Goal: Information Seeking & Learning: Learn about a topic

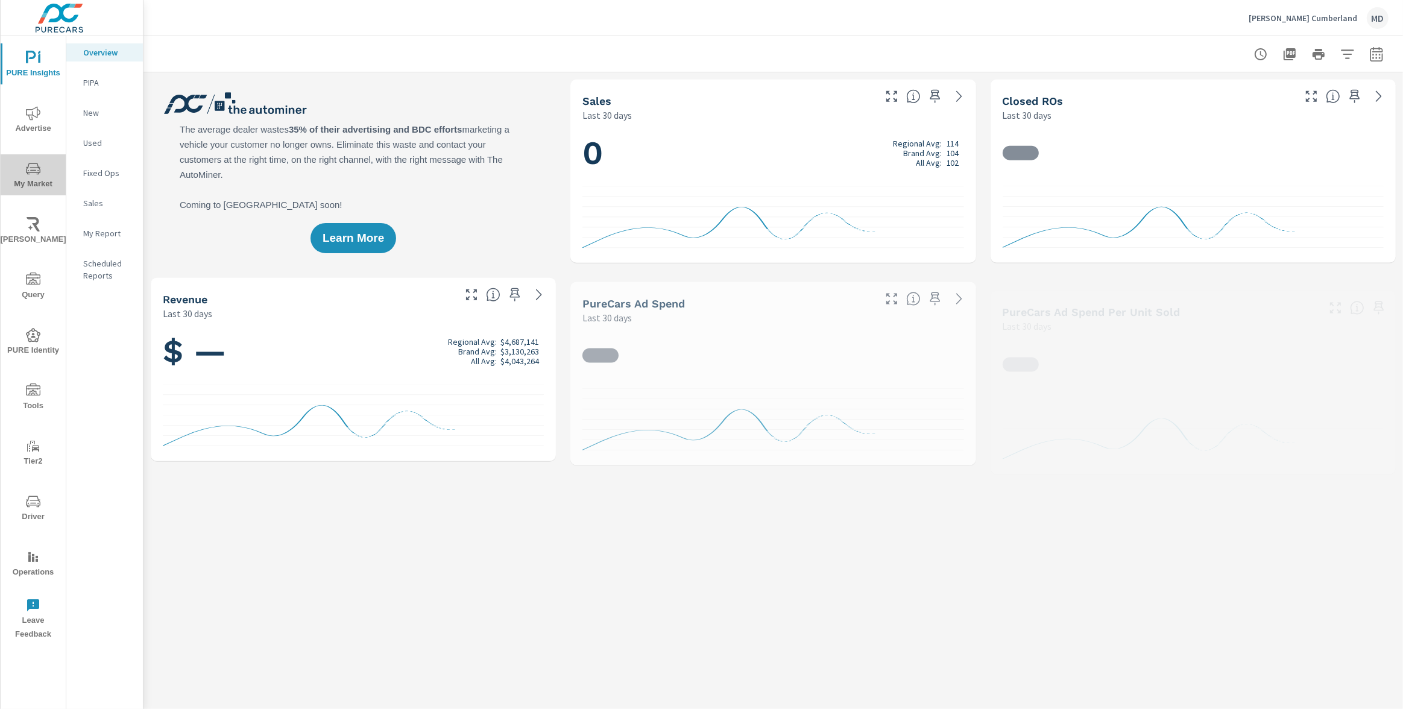
click at [24, 167] on span "My Market" at bounding box center [33, 177] width 58 height 30
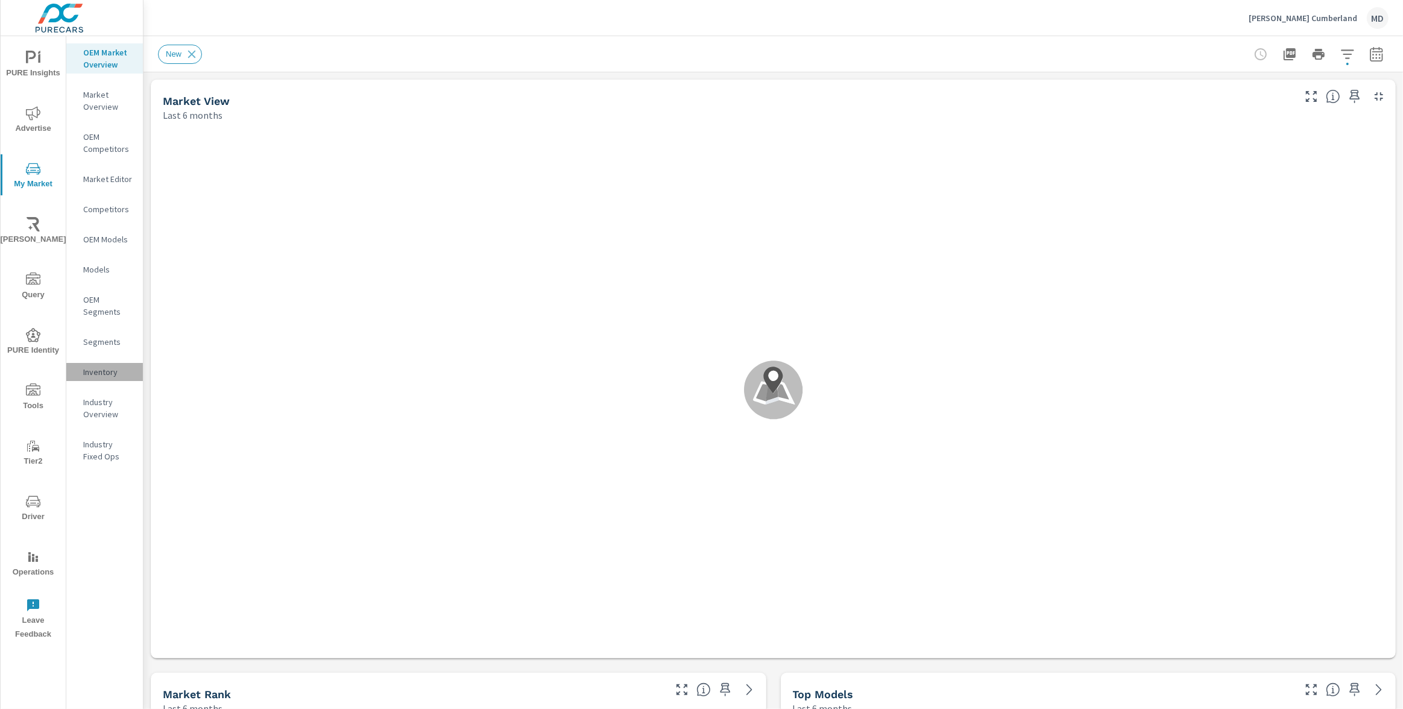
click at [105, 368] on p "Inventory" at bounding box center [108, 372] width 50 height 12
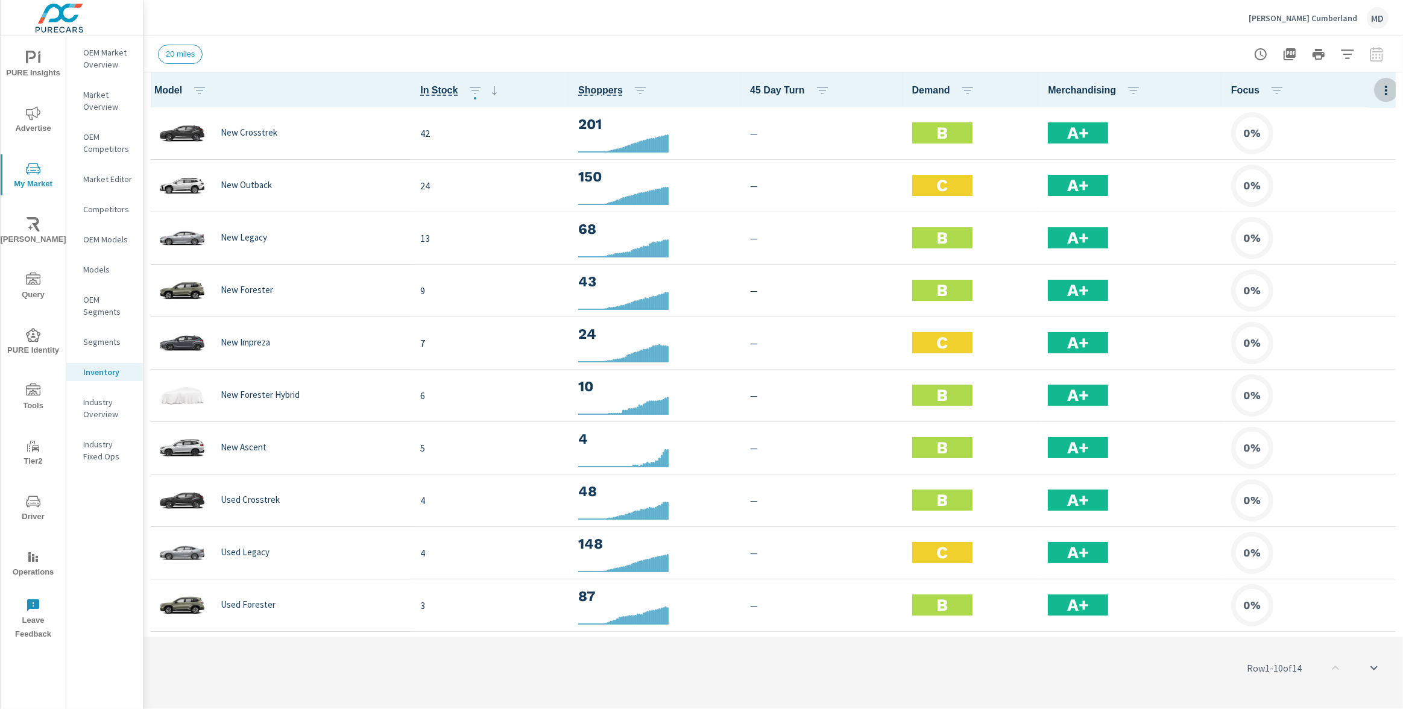
click at [1382, 89] on icon "button" at bounding box center [1386, 90] width 14 height 14
click at [1344, 223] on span "Market Comparison" at bounding box center [1347, 226] width 76 height 12
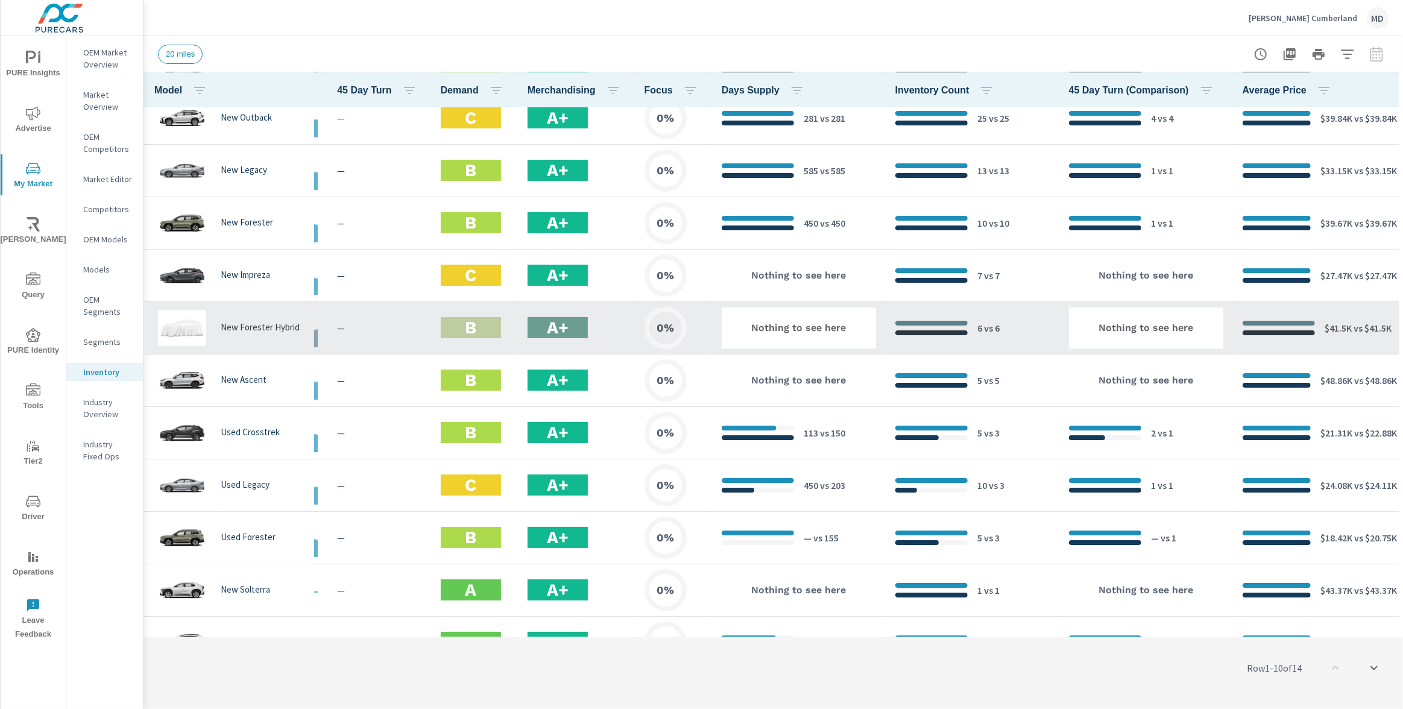
scroll to position [203, 197]
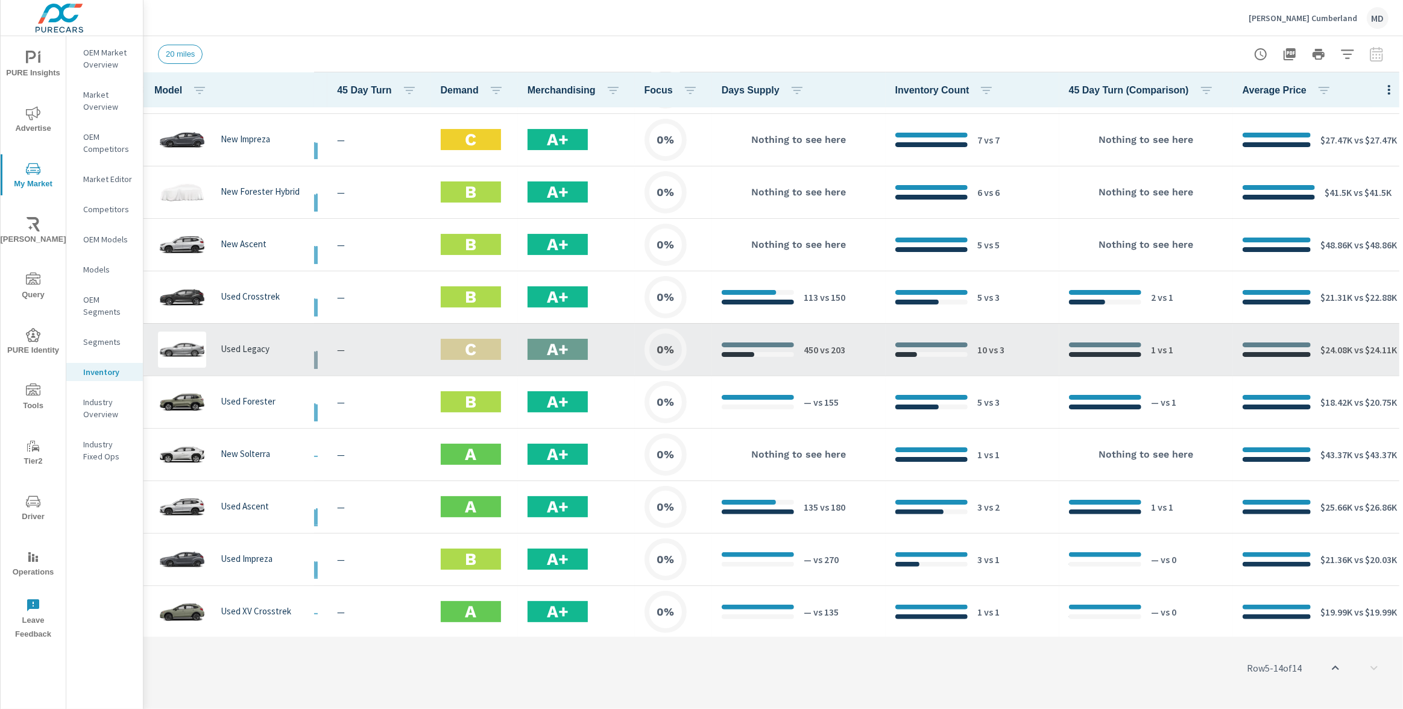
scroll to position [0, 197]
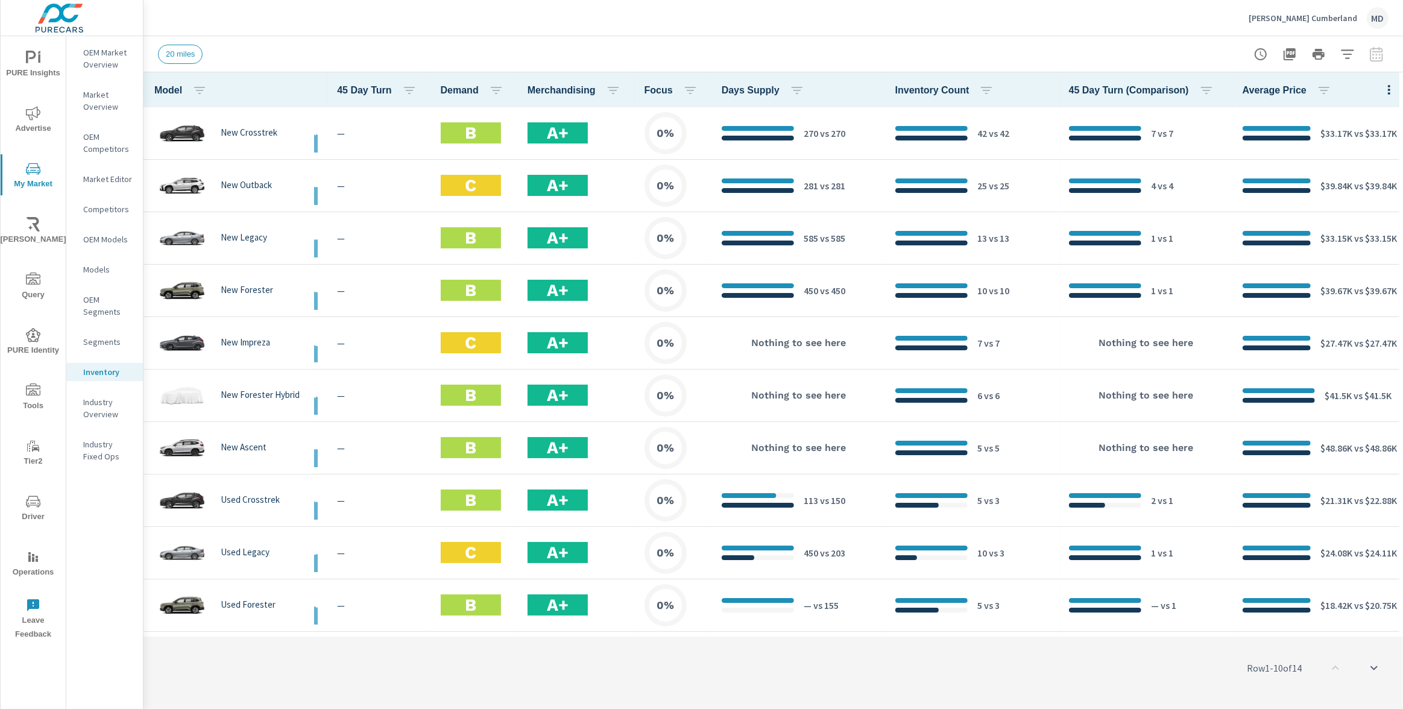
click at [204, 55] on div "20 miles" at bounding box center [185, 54] width 54 height 19
click at [194, 55] on span "20 miles" at bounding box center [180, 53] width 43 height 9
click at [571, 651] on div "Row 1 - 10 of 14" at bounding box center [774, 668] width 1260 height 72
click at [190, 51] on span "20 miles" at bounding box center [180, 53] width 43 height 9
click at [200, 54] on span "20 miles" at bounding box center [180, 53] width 43 height 9
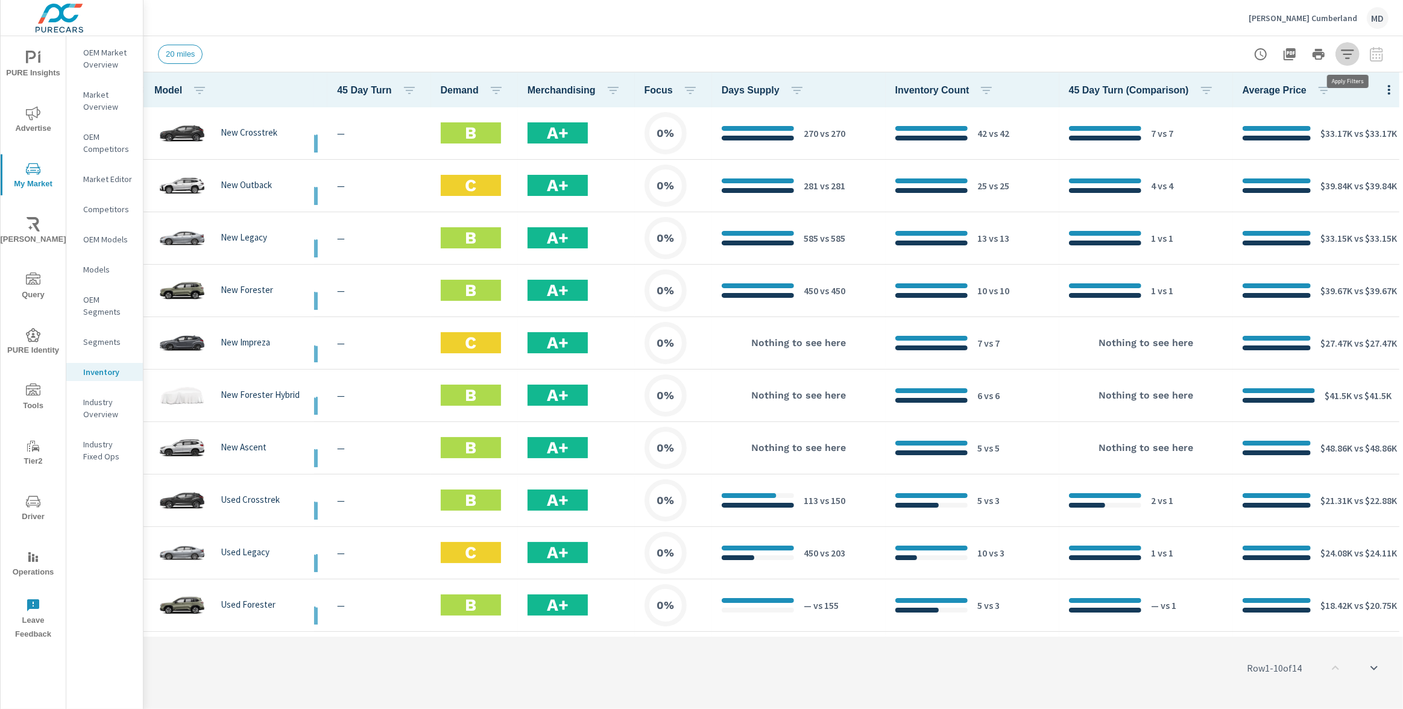
click at [1339, 47] on button "button" at bounding box center [1348, 54] width 24 height 24
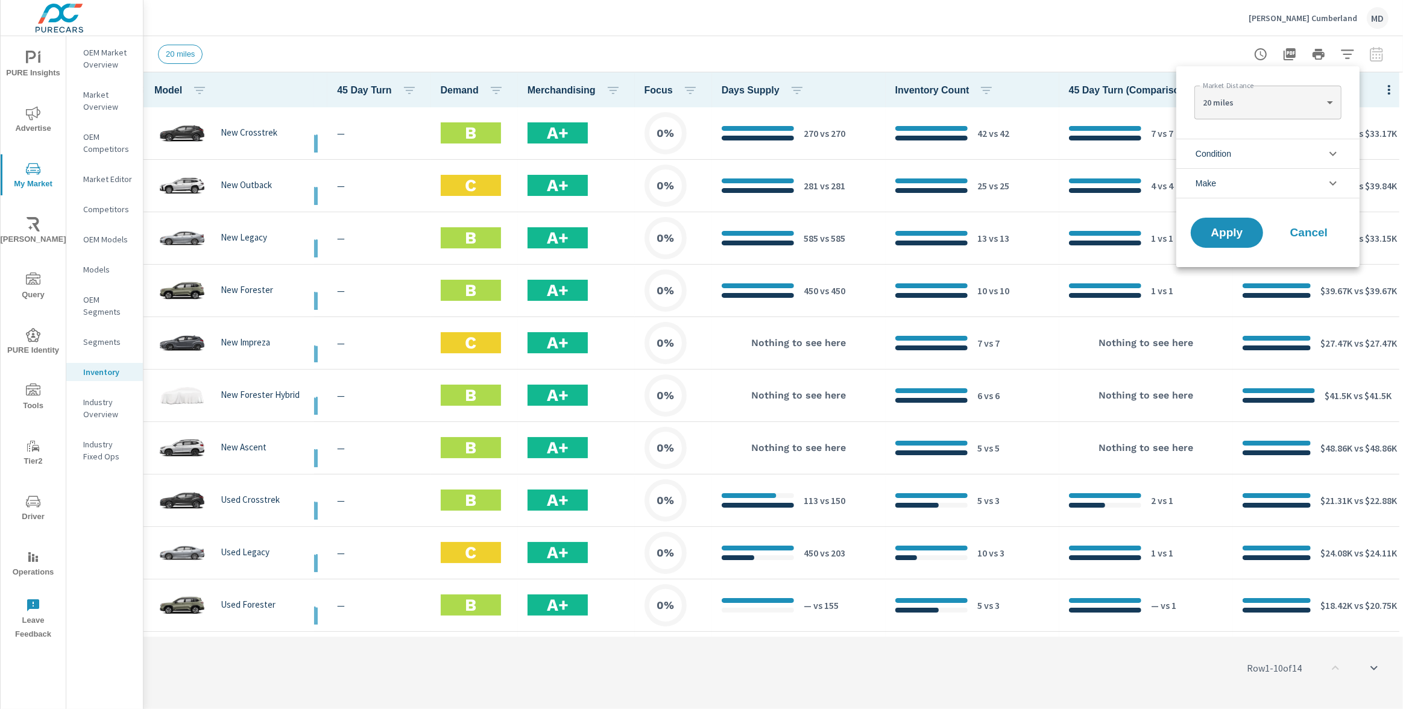
click at [1286, 101] on body "PURE Insights Advertise My Market [PERSON_NAME] Query PURE Identity Tools Tier2…" at bounding box center [701, 354] width 1403 height 709
click at [1236, 181] on li "100 miles" at bounding box center [1268, 179] width 147 height 19
type Distance "100"
click at [1215, 244] on button "Apply" at bounding box center [1227, 232] width 75 height 31
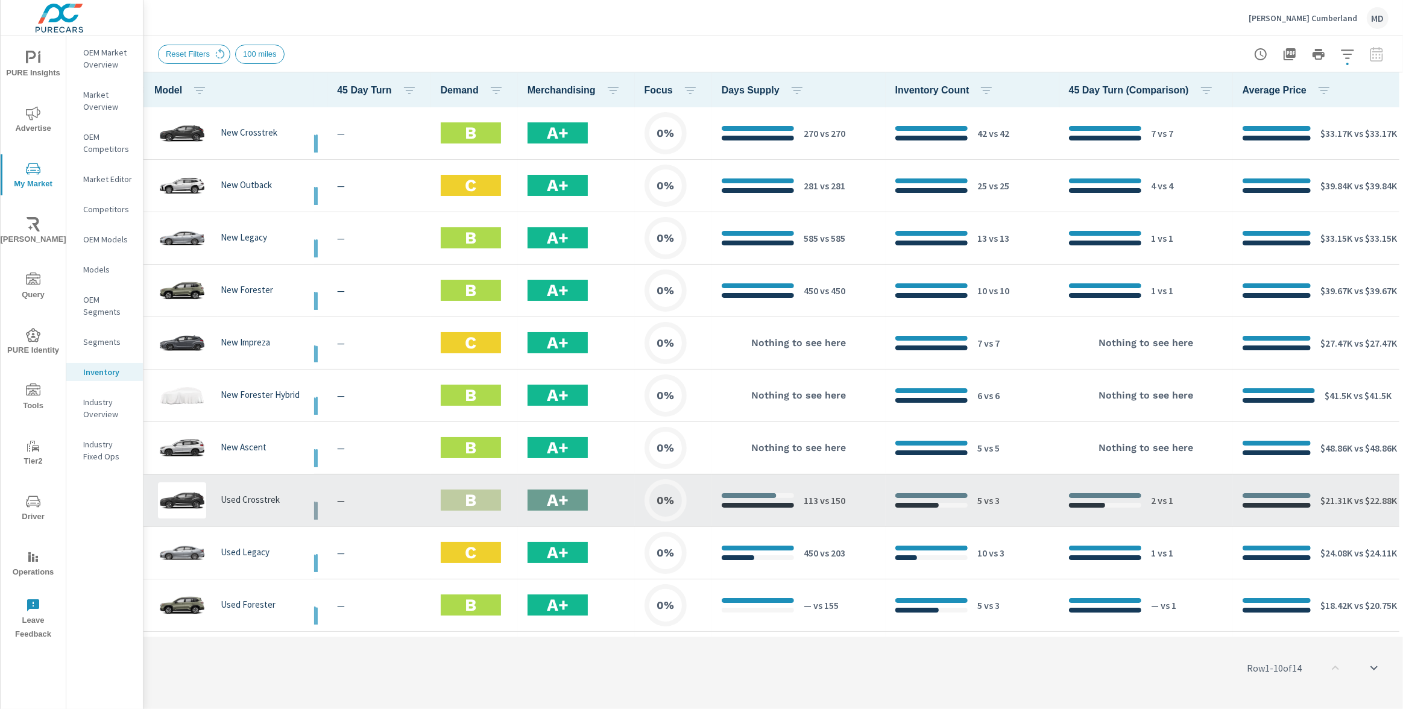
scroll to position [203, 197]
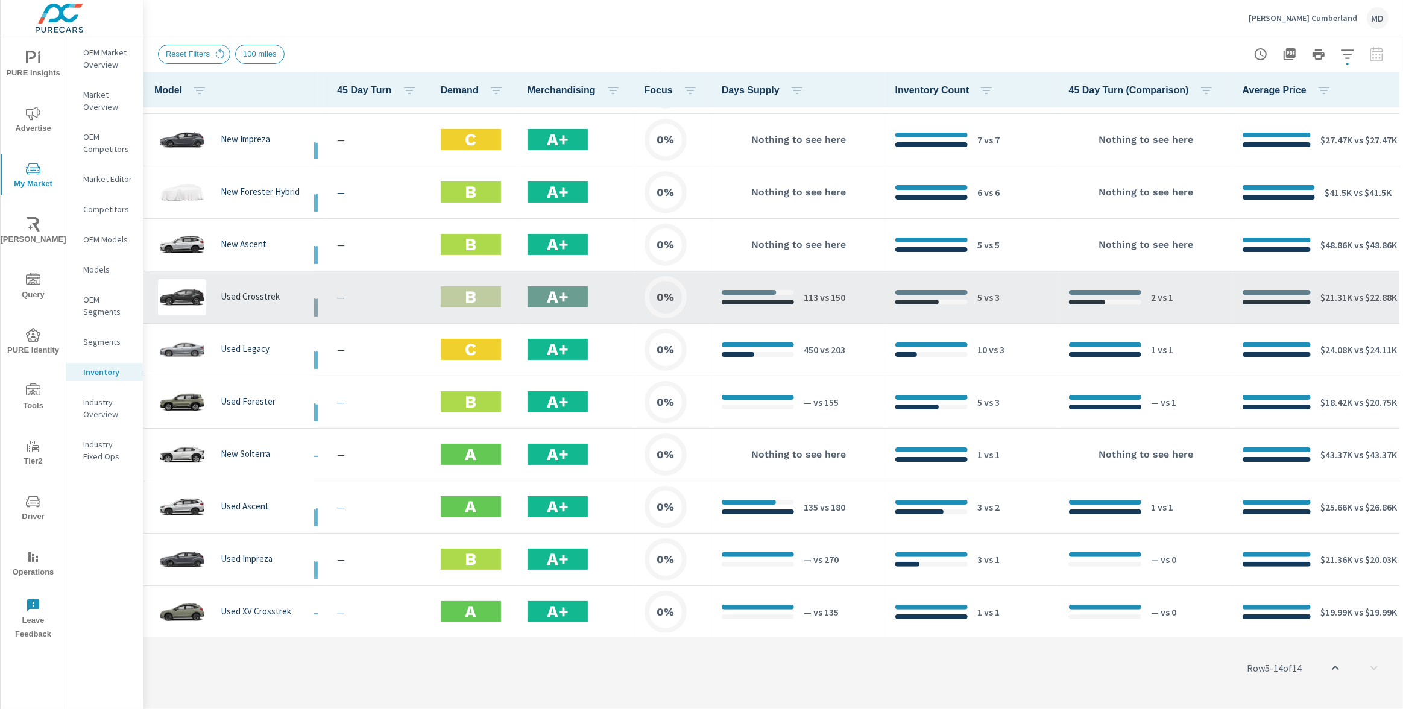
scroll to position [0, 197]
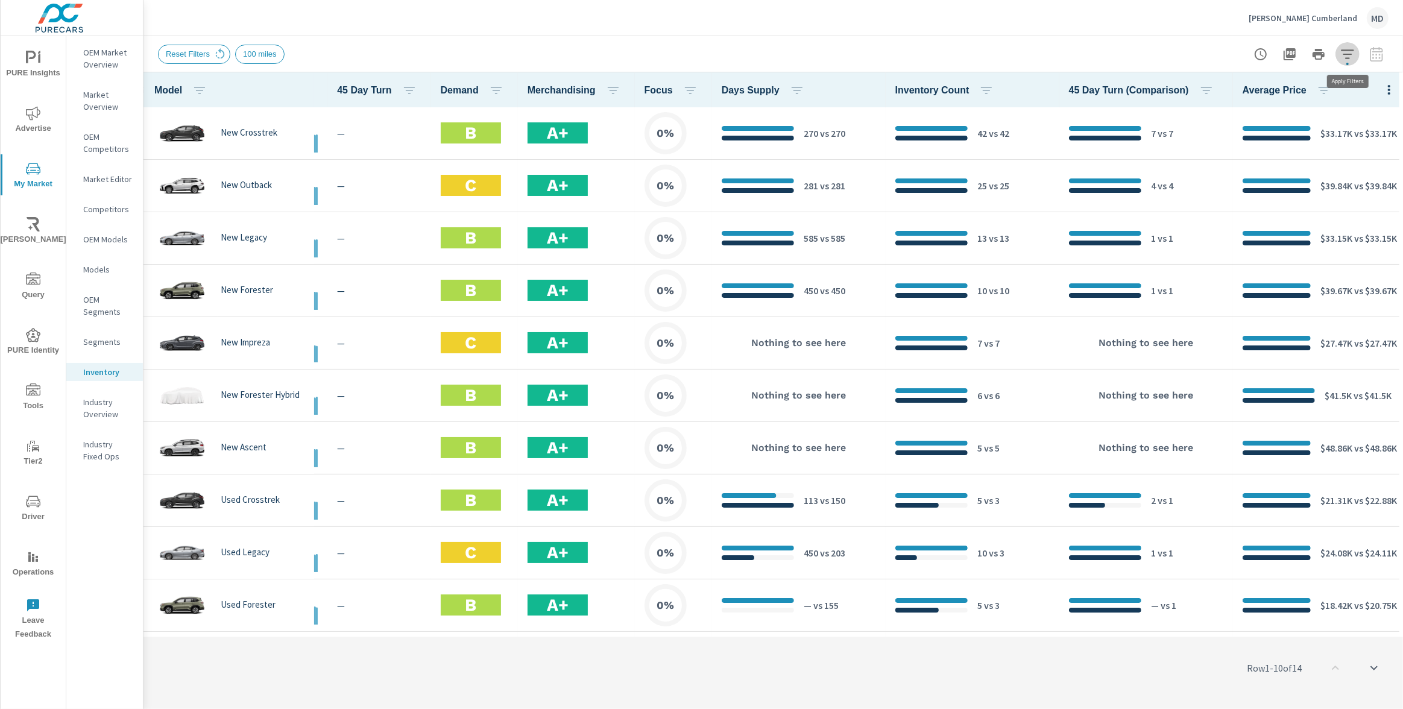
click at [1349, 59] on icon "button" at bounding box center [1348, 54] width 14 height 14
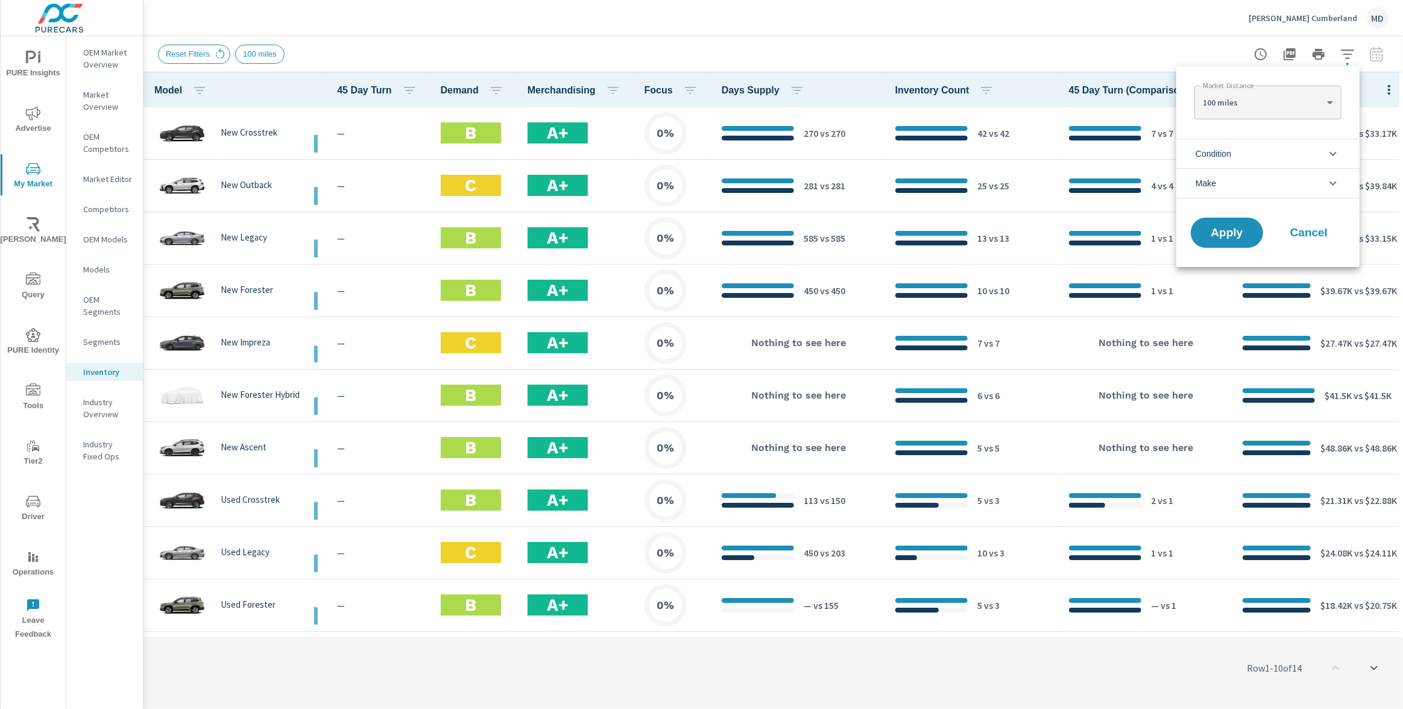
click at [1240, 189] on li "Make" at bounding box center [1268, 183] width 183 height 30
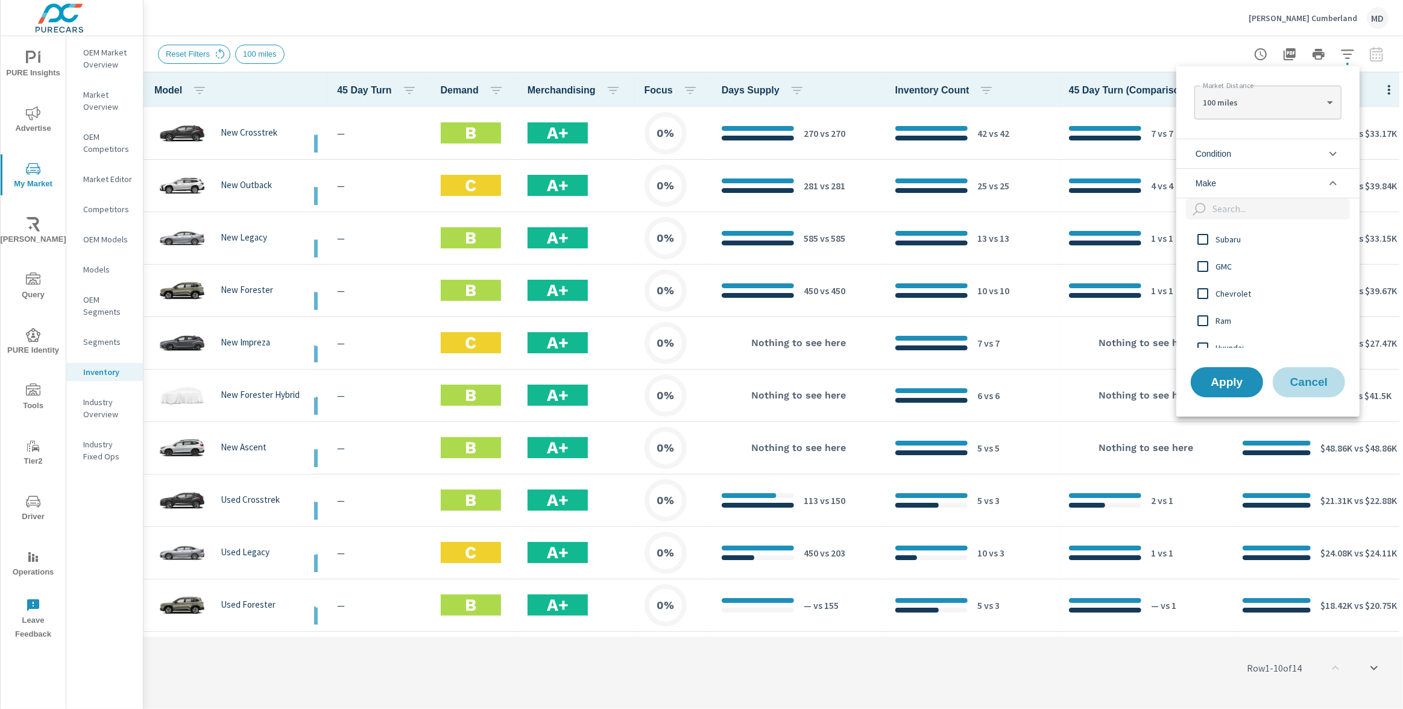
click at [1307, 380] on span "Cancel" at bounding box center [1309, 382] width 48 height 11
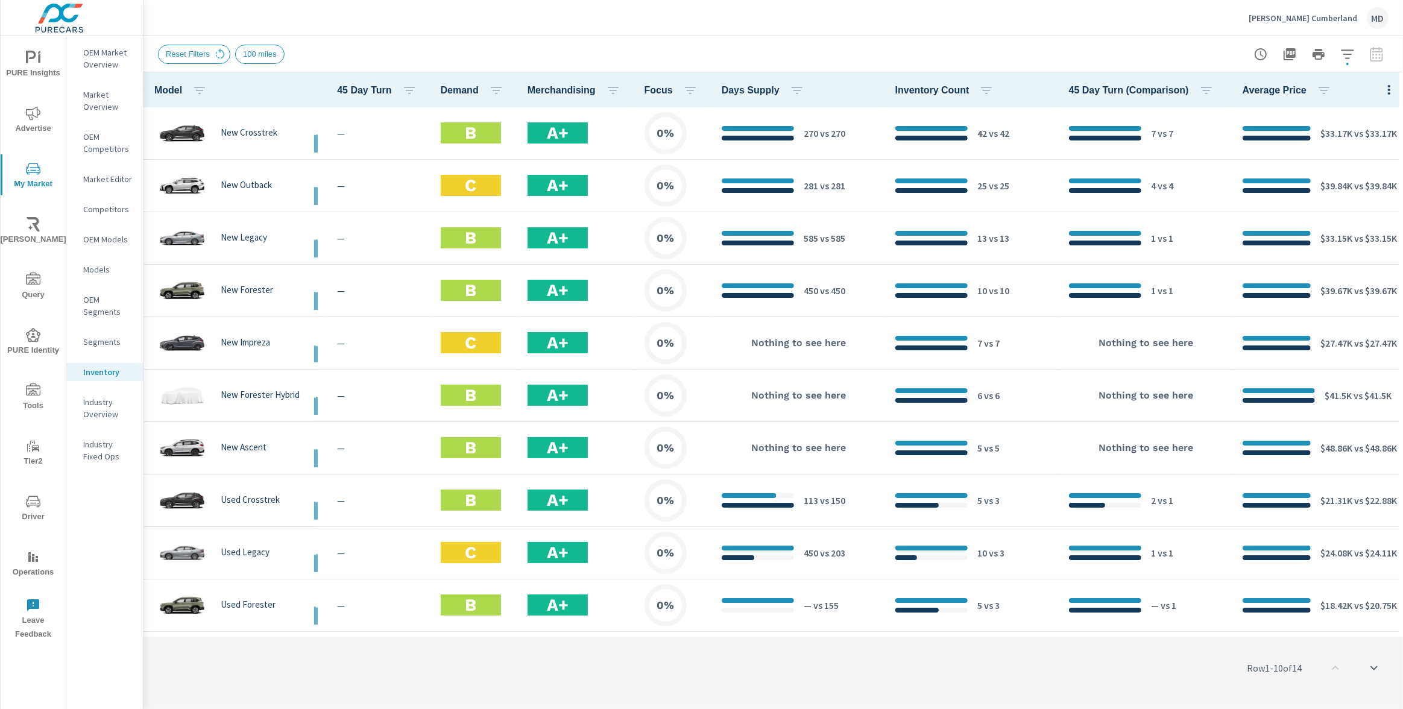
click at [1378, 53] on div at bounding box center [1319, 54] width 140 height 24
click at [1350, 54] on icon "button" at bounding box center [1347, 53] width 13 height 9
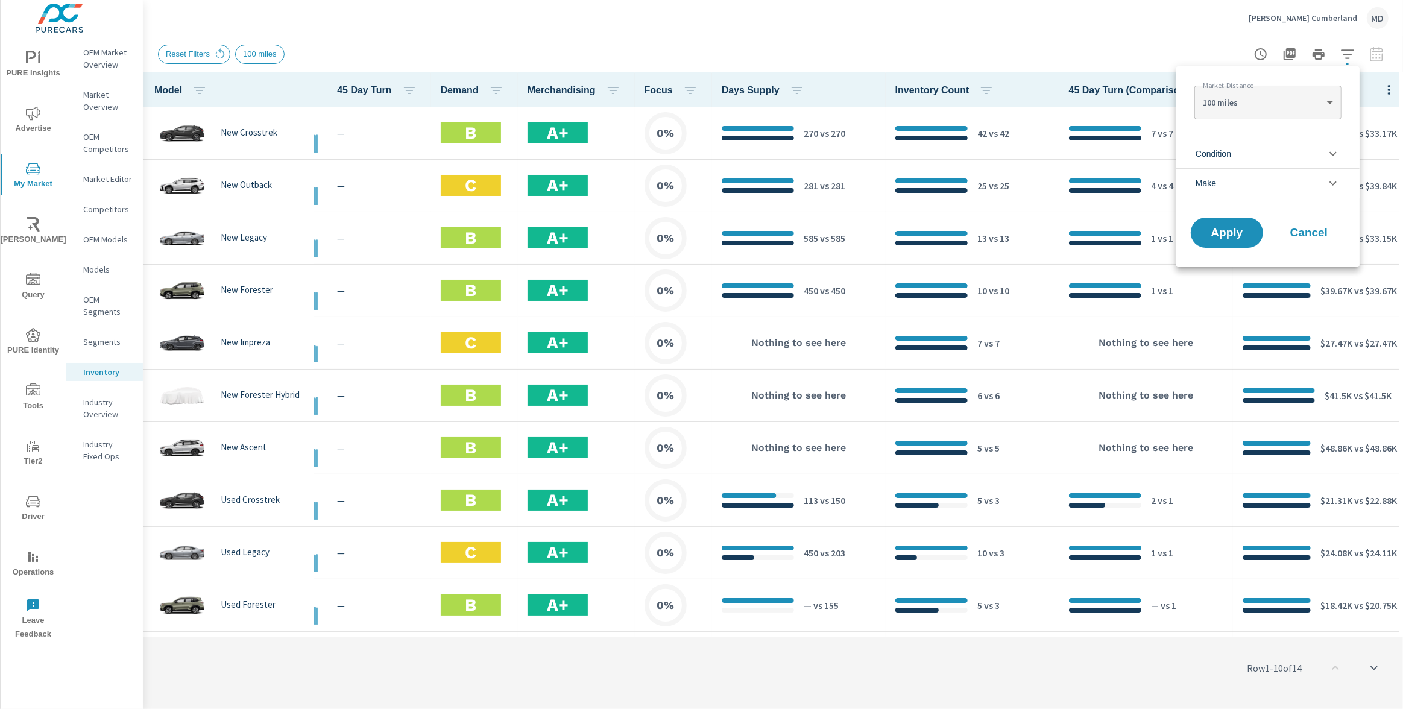
click at [1286, 110] on body "PURE Insights Advertise My Market [PERSON_NAME] Query PURE Identity Tools Tier2…" at bounding box center [701, 354] width 1403 height 709
click at [1235, 141] on li "100 miles" at bounding box center [1268, 139] width 147 height 19
click at [1227, 236] on span "Apply" at bounding box center [1226, 232] width 49 height 11
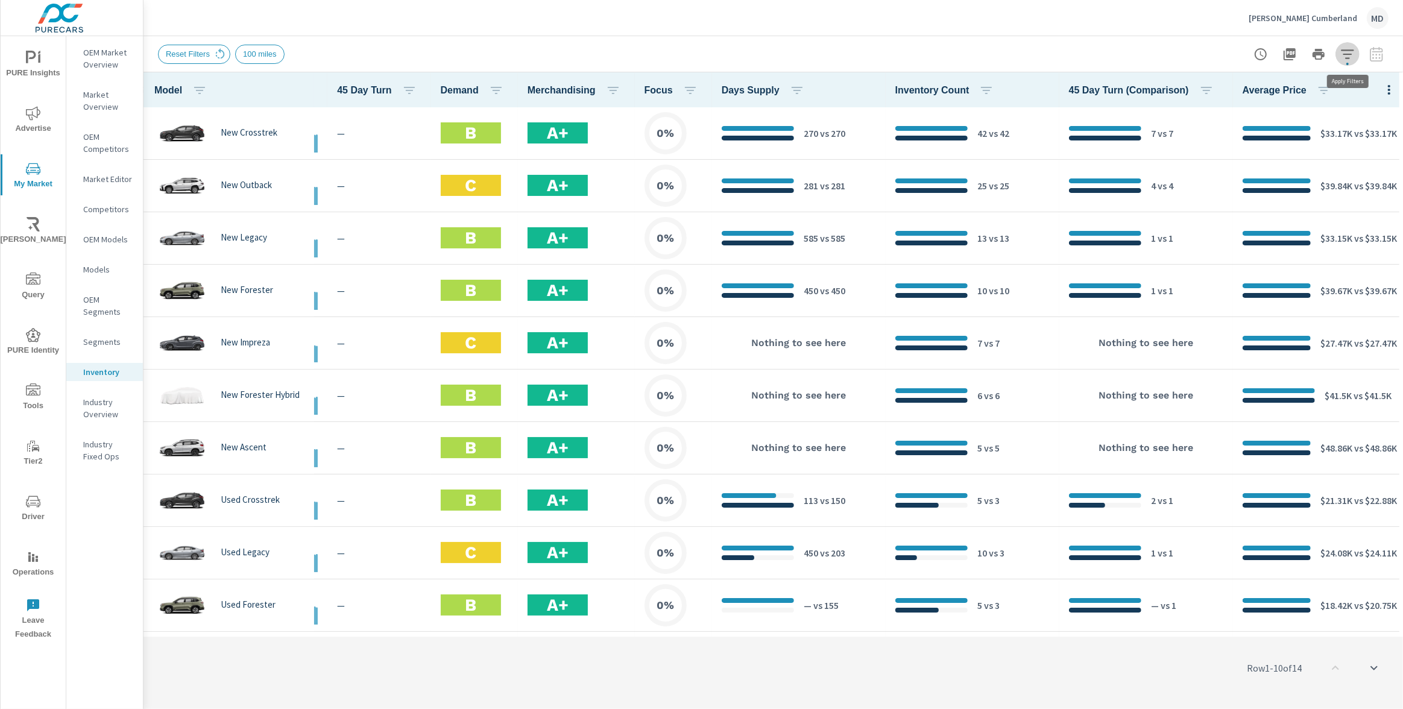
click at [1347, 54] on icon "button" at bounding box center [1347, 53] width 13 height 9
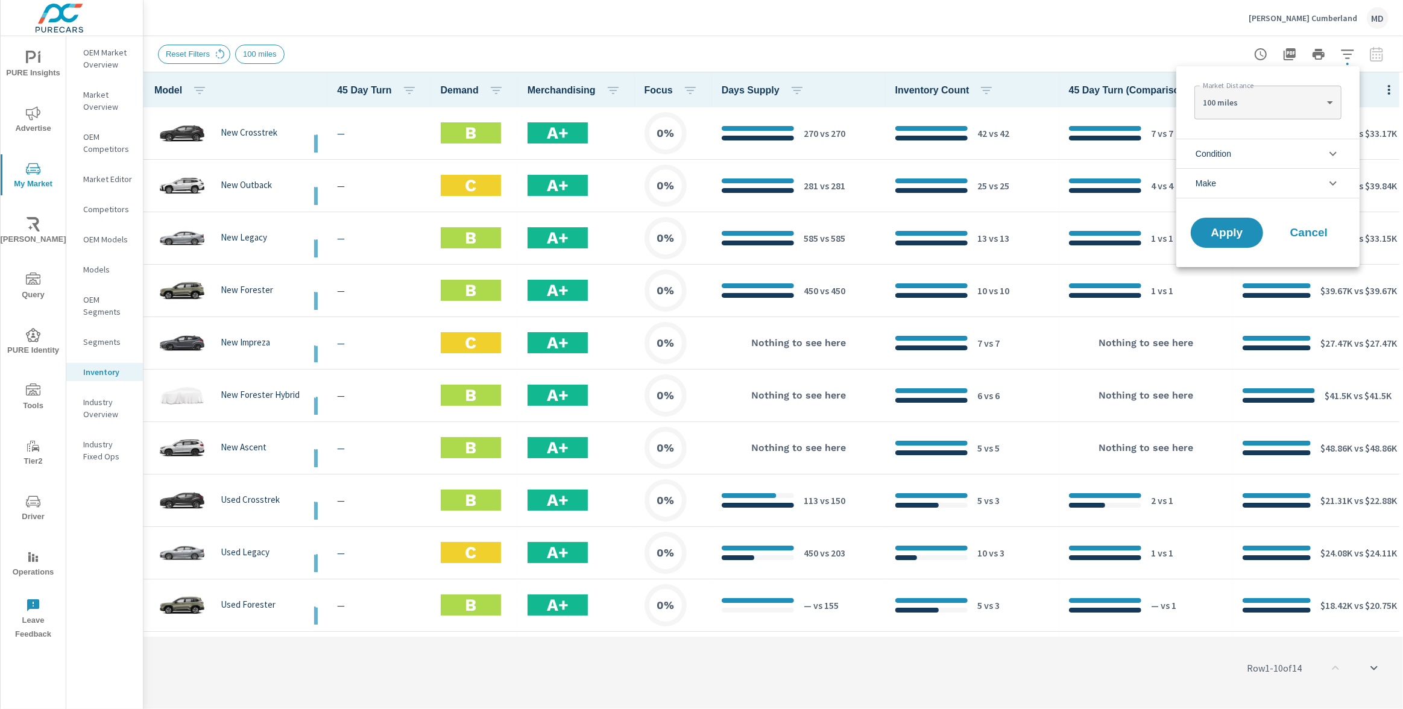
click at [1229, 180] on li "Make" at bounding box center [1268, 183] width 183 height 30
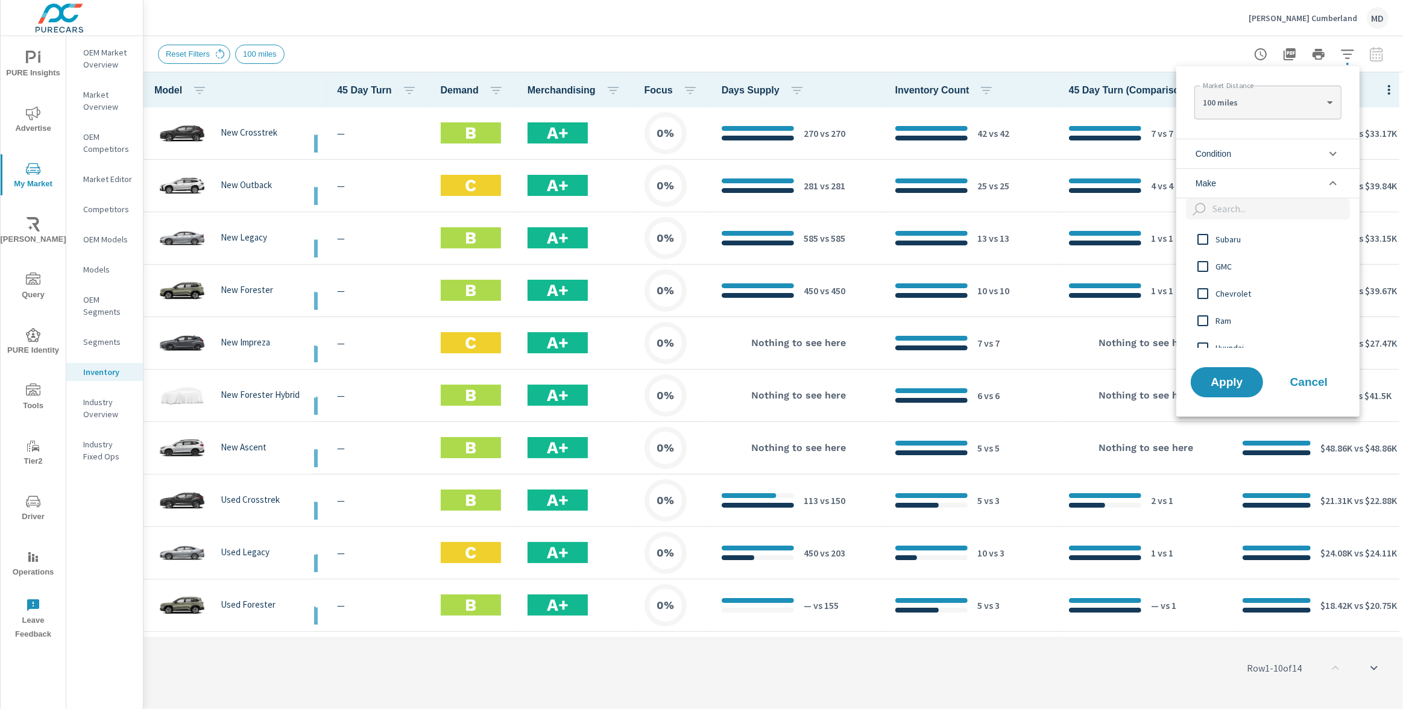
click at [1207, 240] on input "filter options" at bounding box center [1202, 239] width 25 height 25
click at [1230, 381] on span "Apply" at bounding box center [1226, 381] width 49 height 11
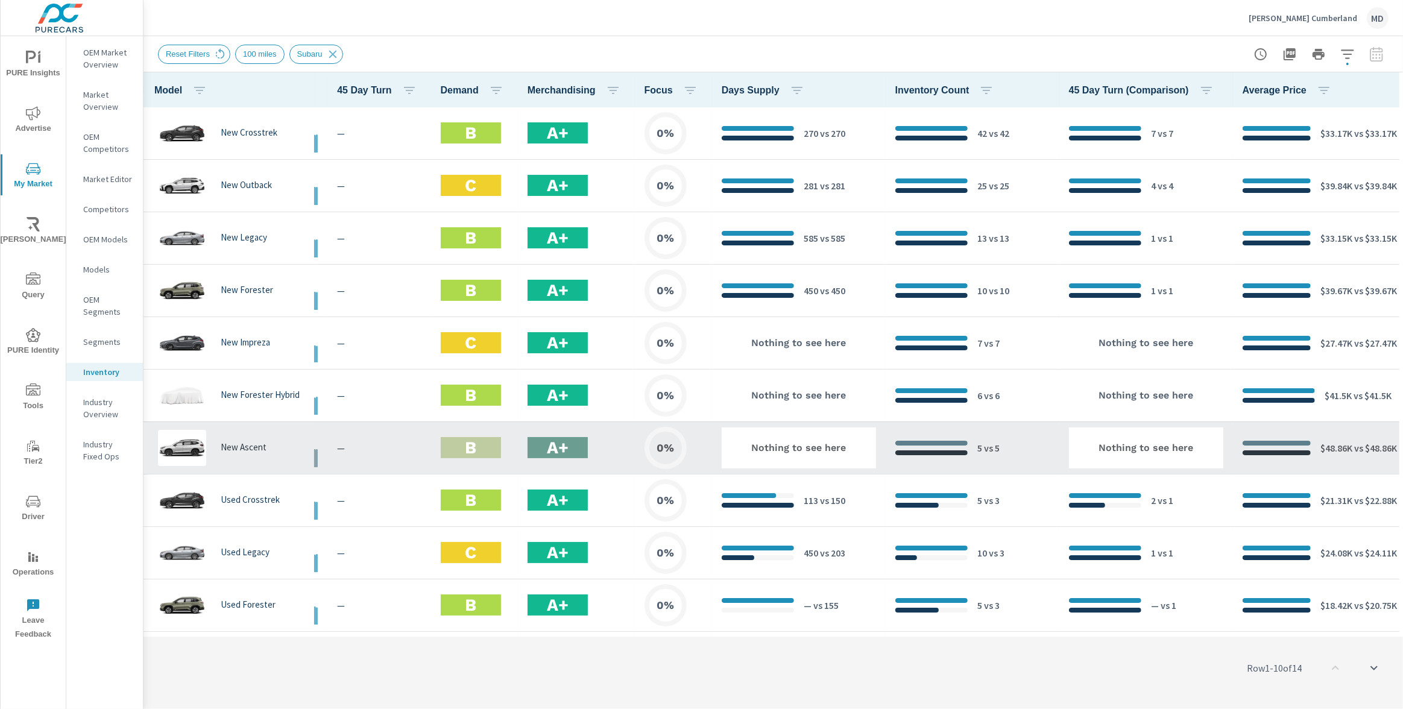
scroll to position [203, 197]
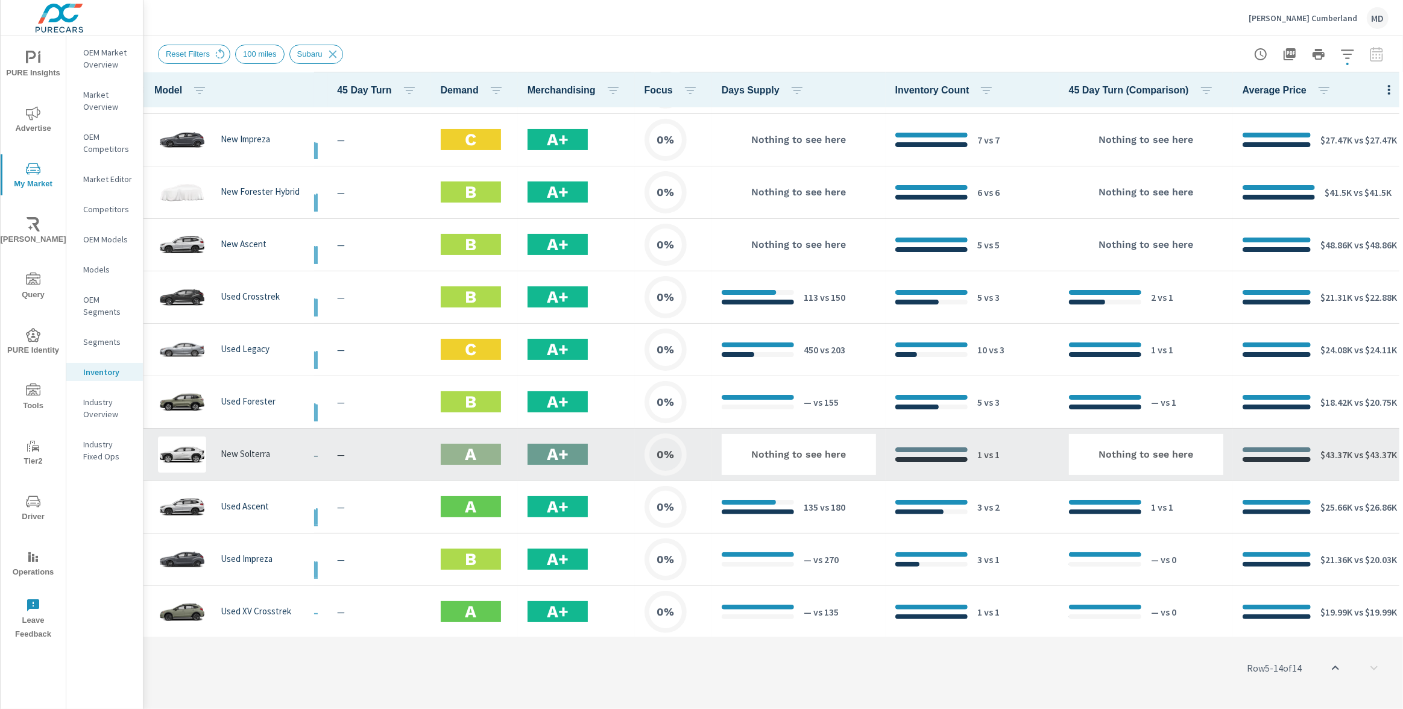
scroll to position [0, 197]
